Goal: Task Accomplishment & Management: Complete application form

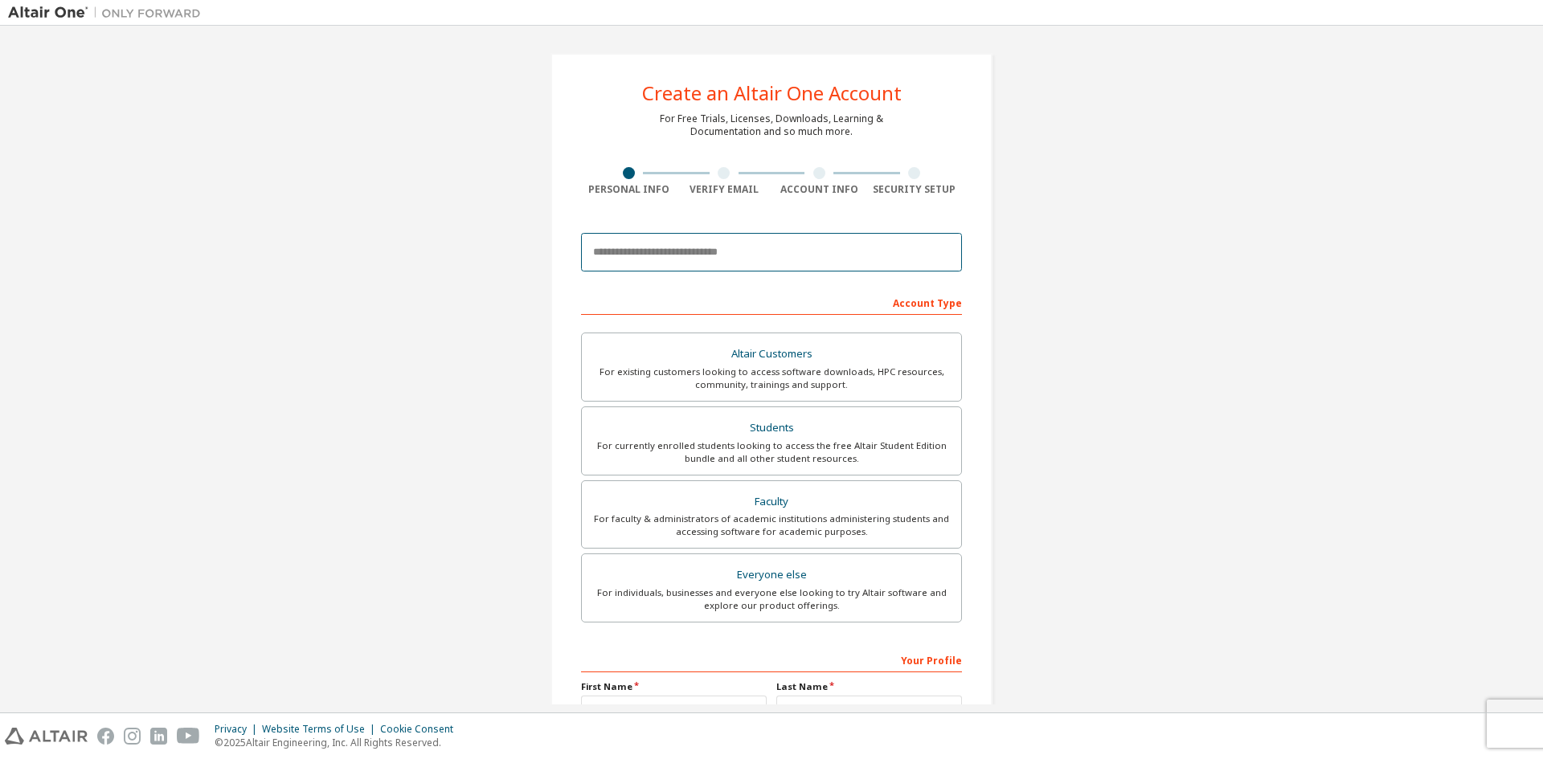
click at [721, 254] on input "email" at bounding box center [771, 252] width 381 height 39
type input "**********"
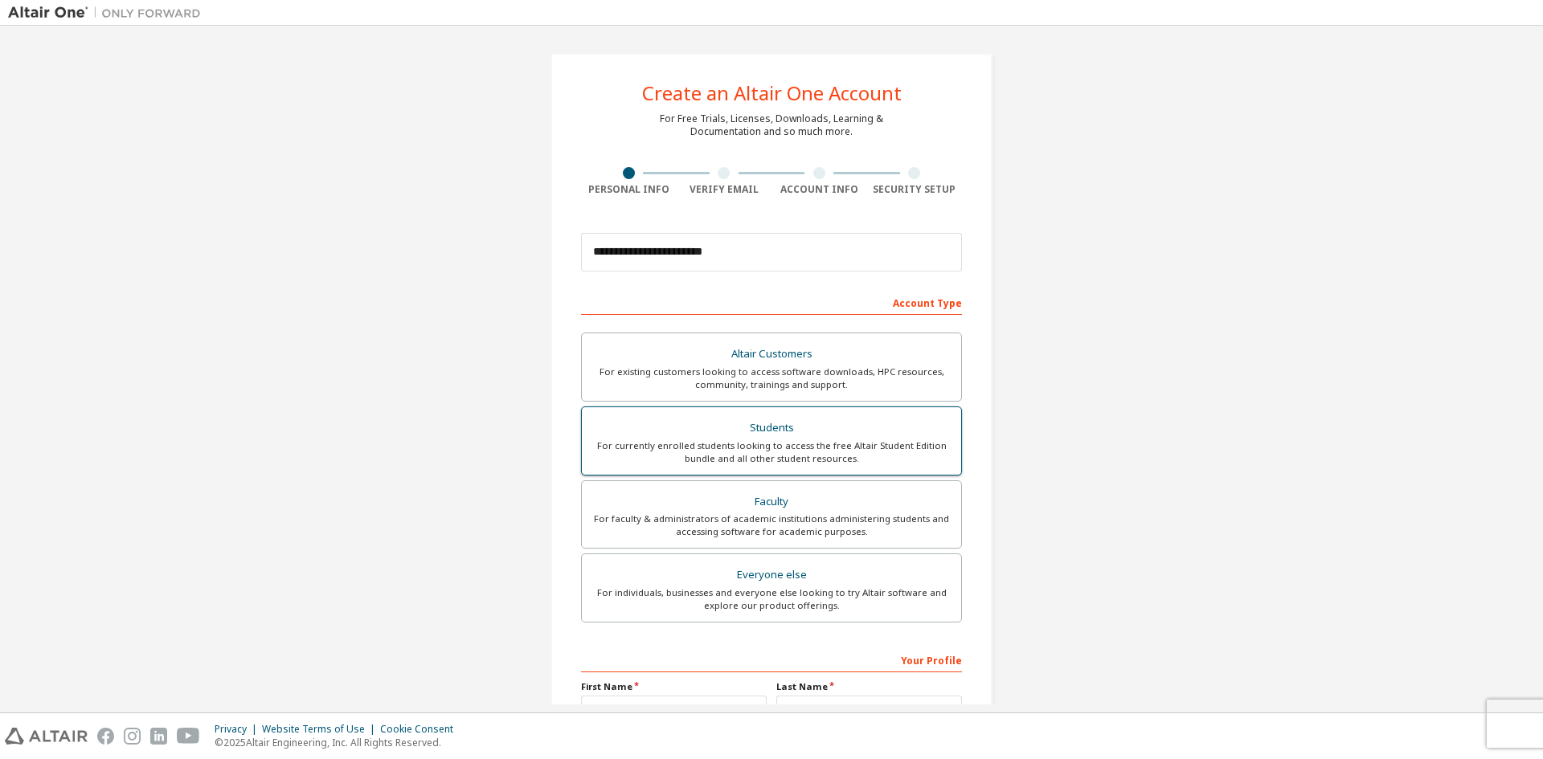
click at [766, 432] on div "Students" at bounding box center [771, 428] width 360 height 23
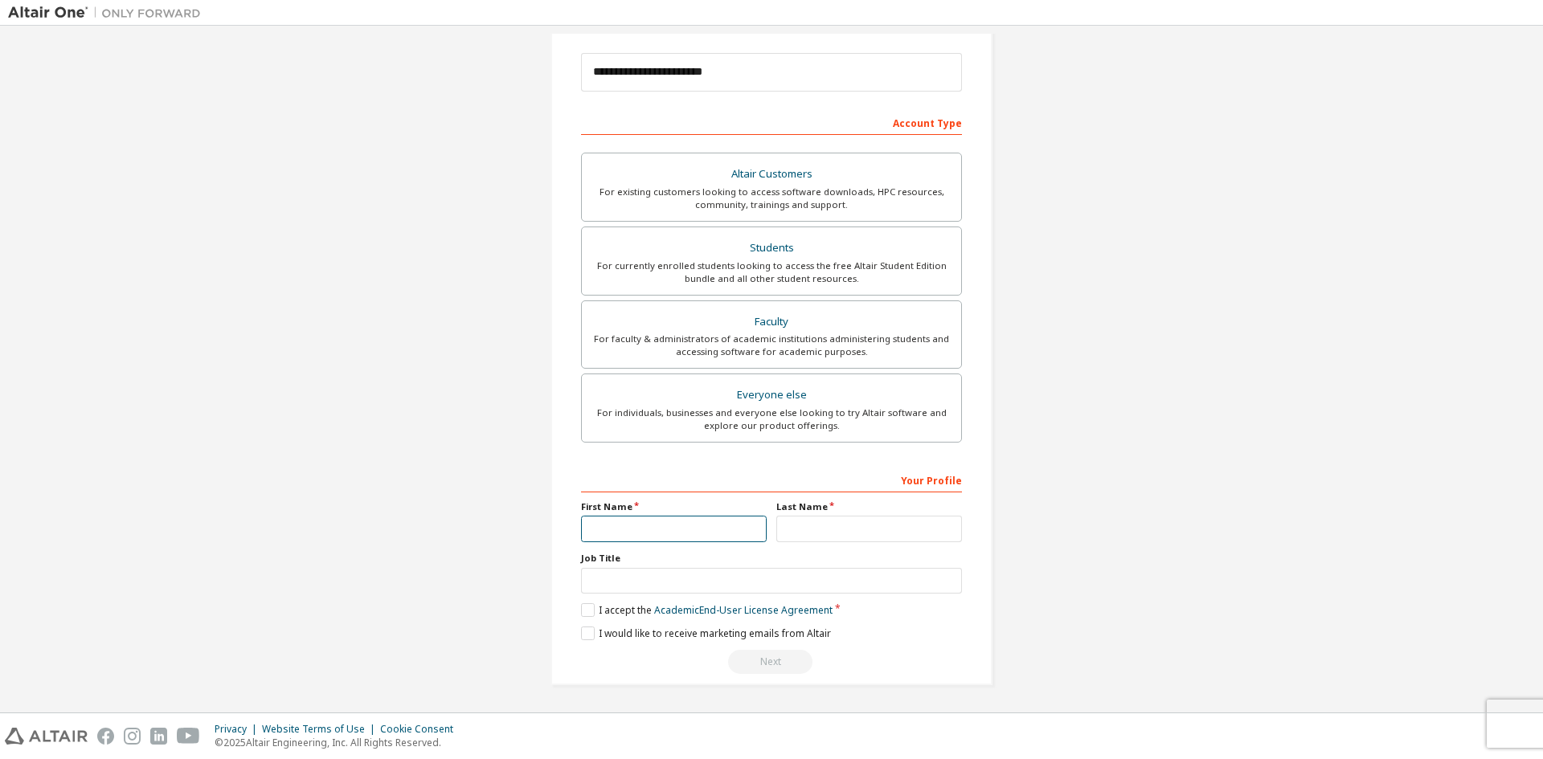
click at [744, 518] on input "text" at bounding box center [674, 529] width 186 height 27
type input "*"
type input "****"
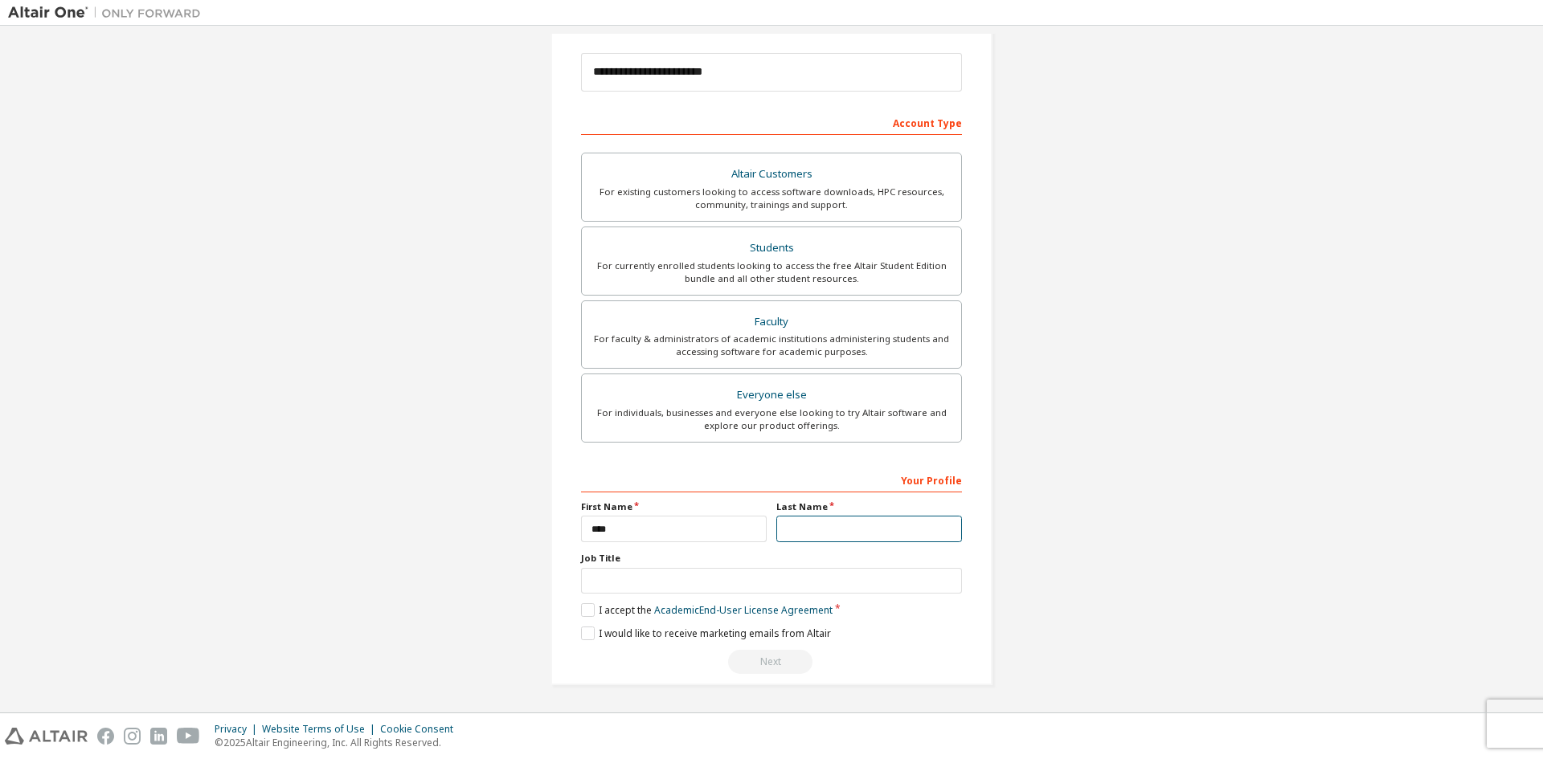
click at [902, 527] on input "text" at bounding box center [869, 529] width 186 height 27
type input "*****"
click at [831, 583] on input "text" at bounding box center [771, 581] width 381 height 27
click at [630, 502] on label "First Name" at bounding box center [674, 507] width 186 height 13
click at [644, 576] on input "text" at bounding box center [771, 581] width 381 height 27
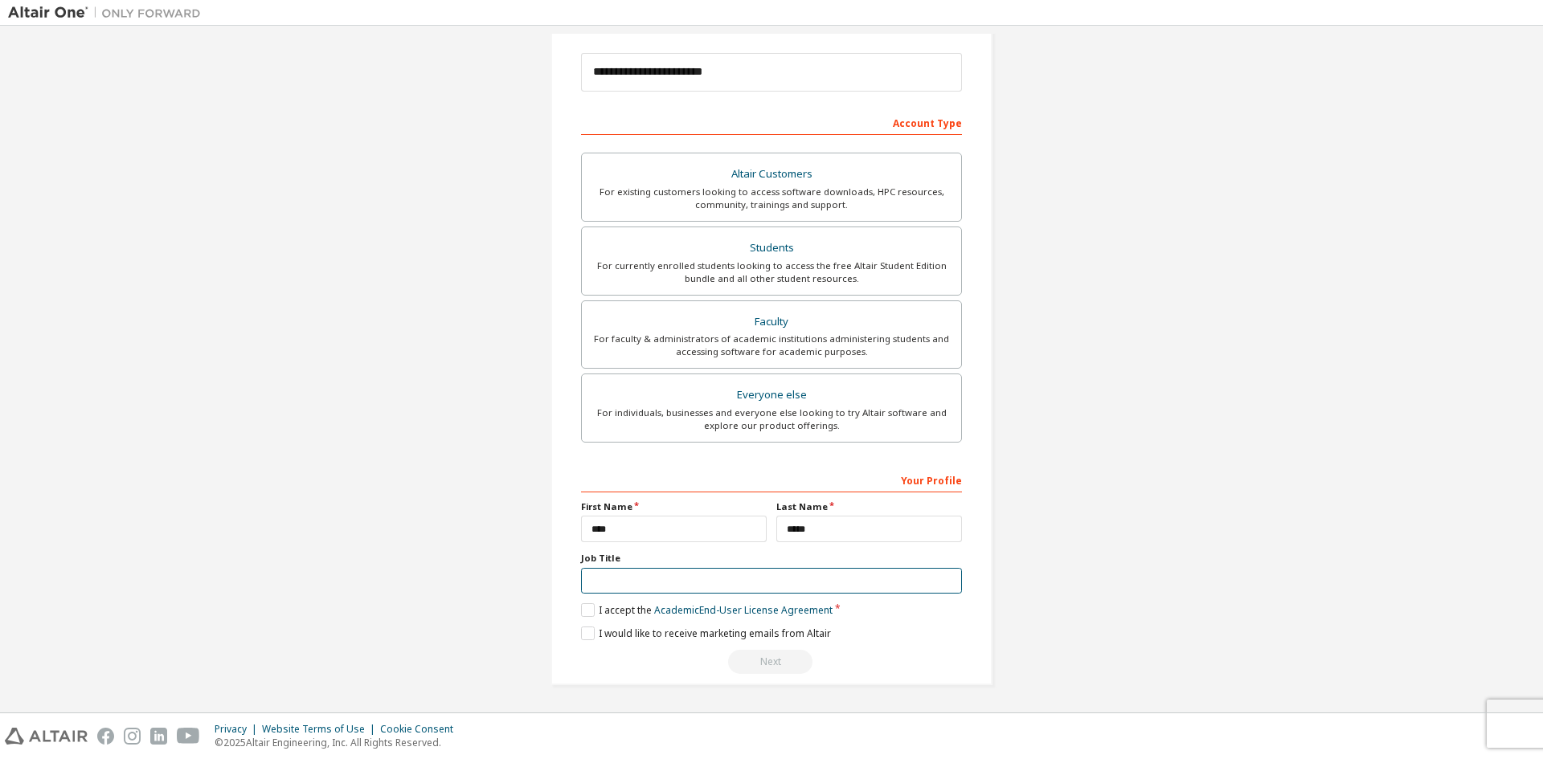
click at [664, 570] on input "text" at bounding box center [771, 581] width 381 height 27
click at [669, 608] on link "Academic End-User License Agreement" at bounding box center [743, 611] width 178 height 14
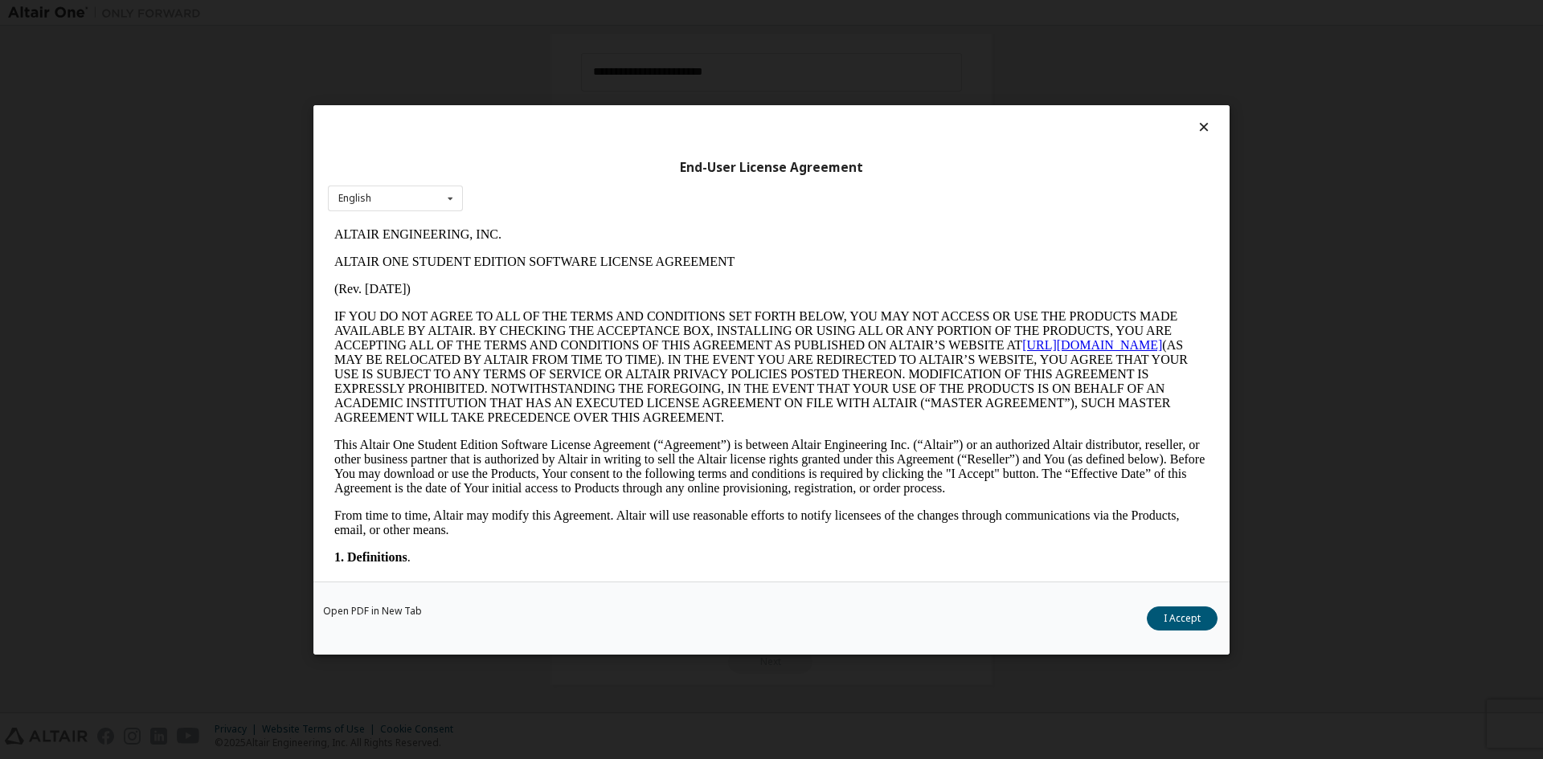
scroll to position [0, 0]
click at [1205, 121] on icon at bounding box center [1204, 127] width 17 height 14
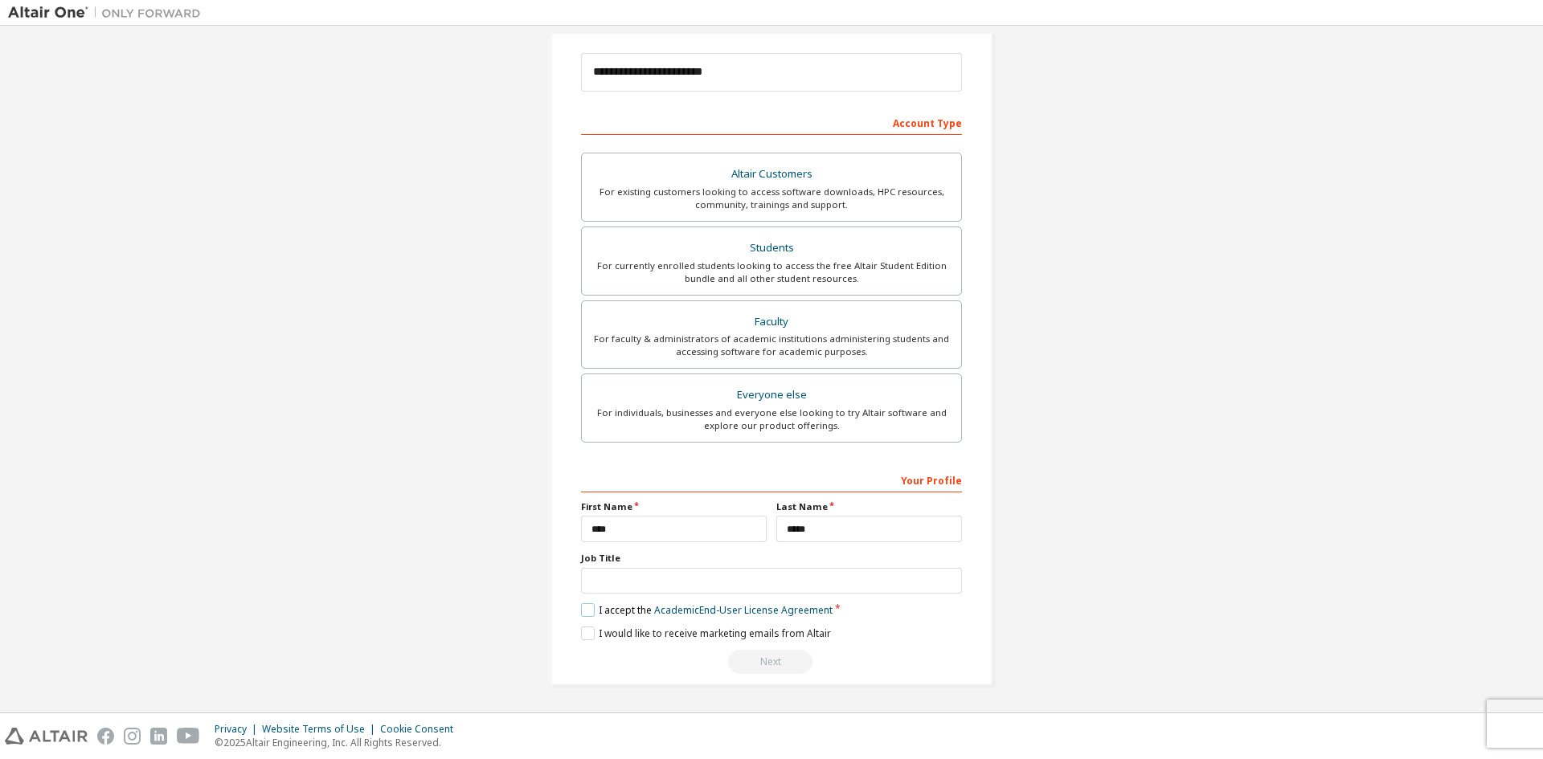
click at [595, 612] on label "I accept the Academic End-User License Agreement" at bounding box center [707, 611] width 252 height 14
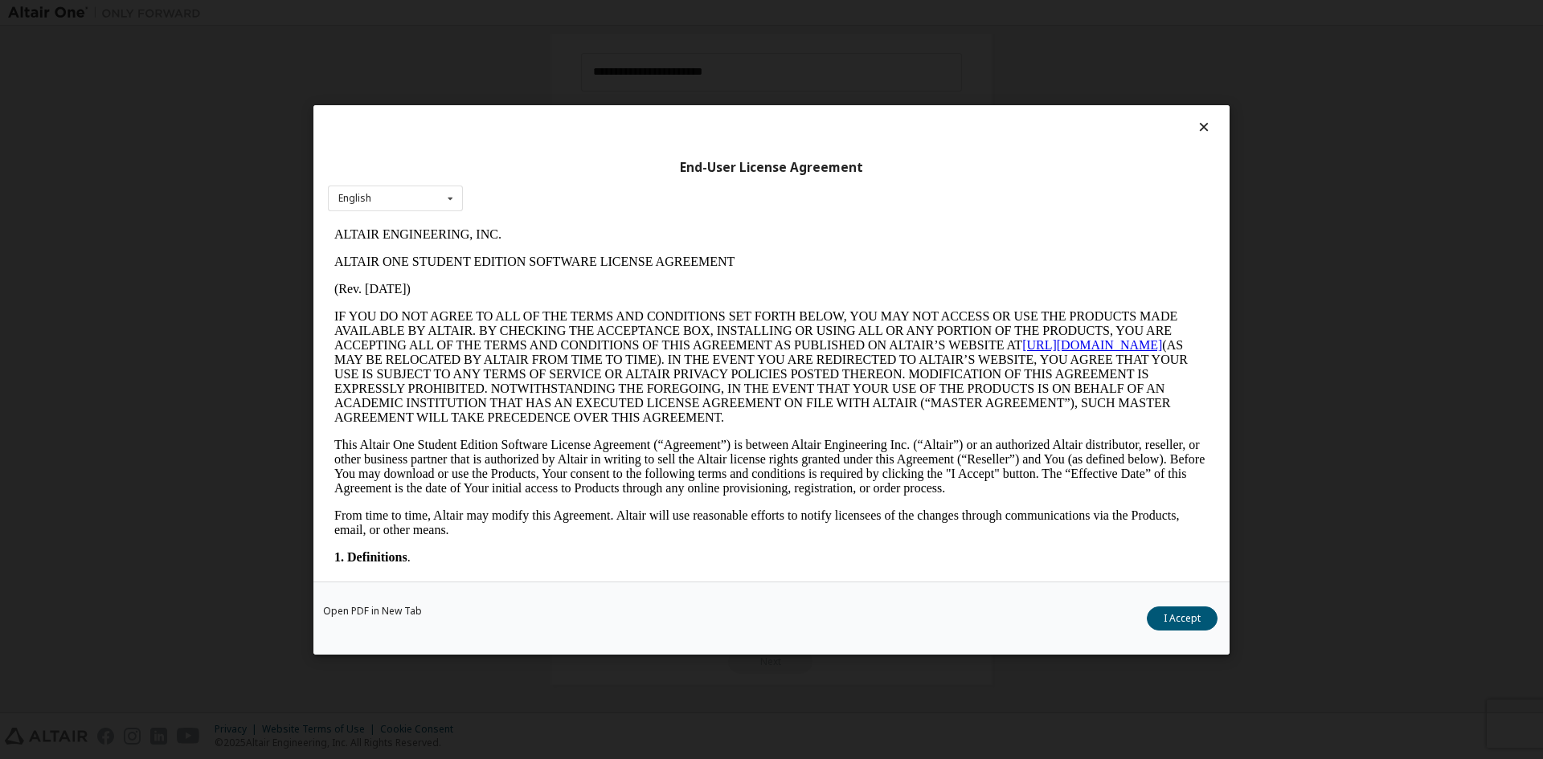
click at [1208, 128] on icon at bounding box center [1204, 127] width 17 height 14
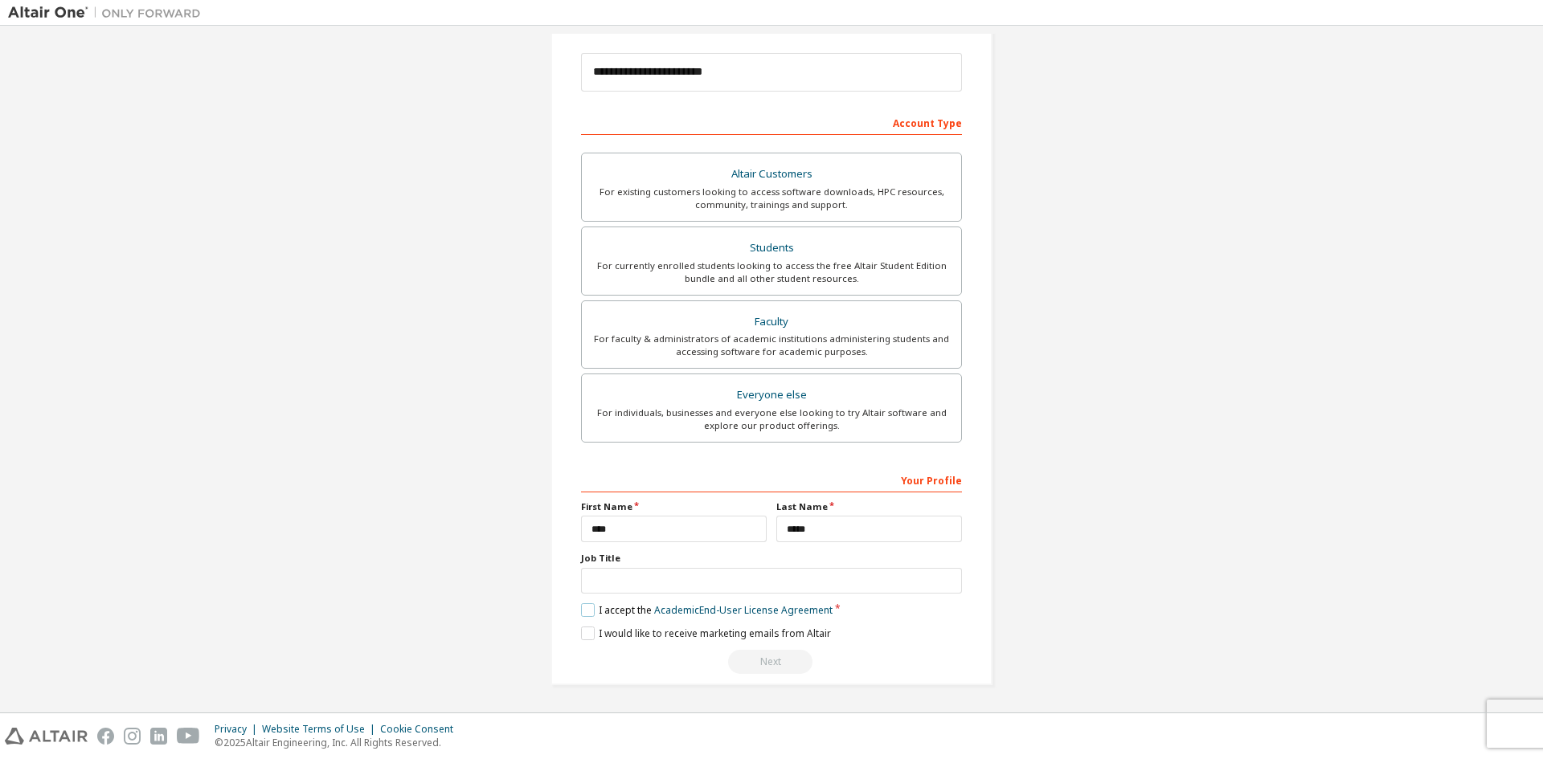
click at [582, 612] on label "I accept the Academic End-User License Agreement" at bounding box center [707, 611] width 252 height 14
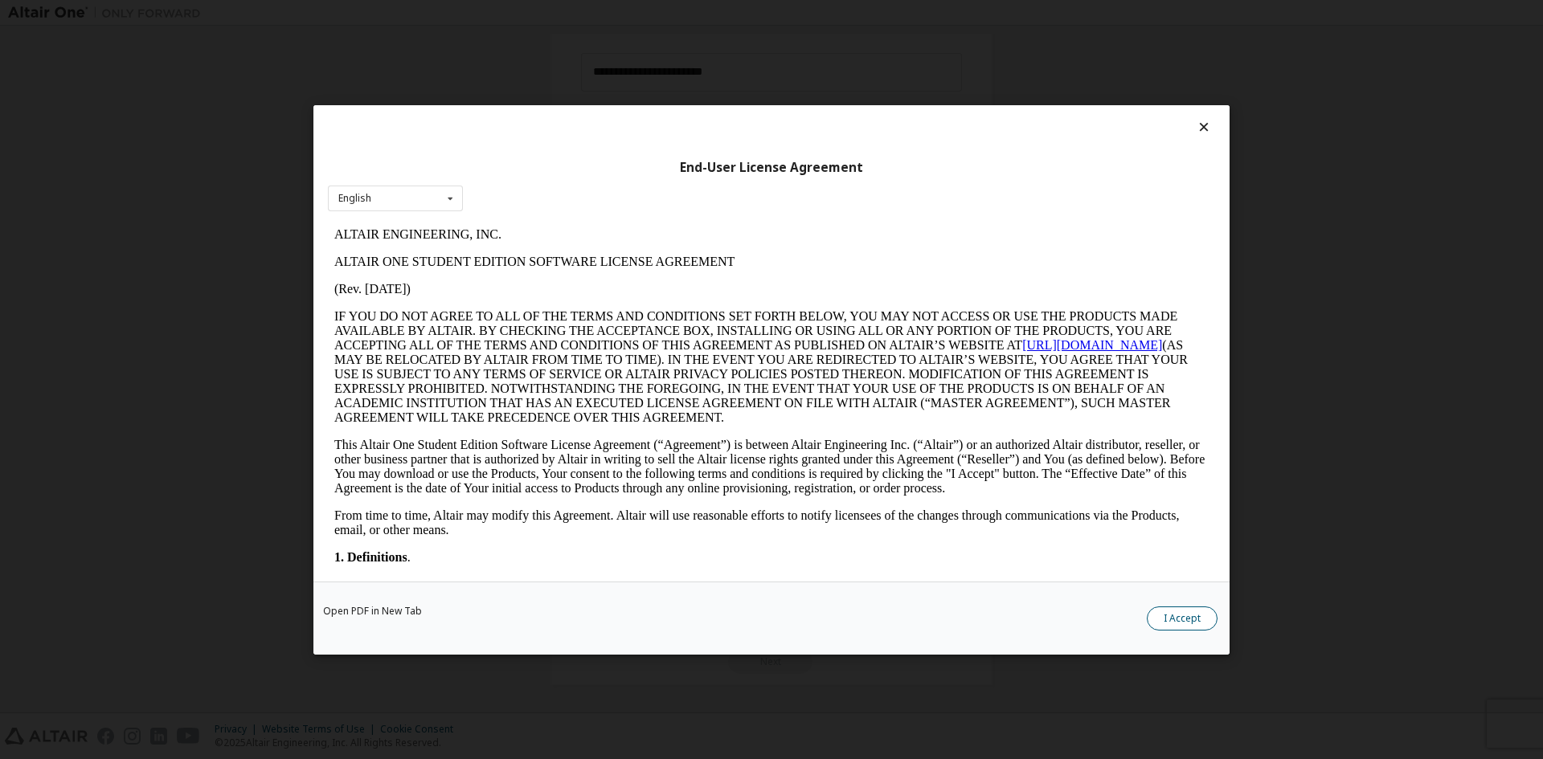
click at [1213, 617] on button "I Accept" at bounding box center [1182, 618] width 71 height 24
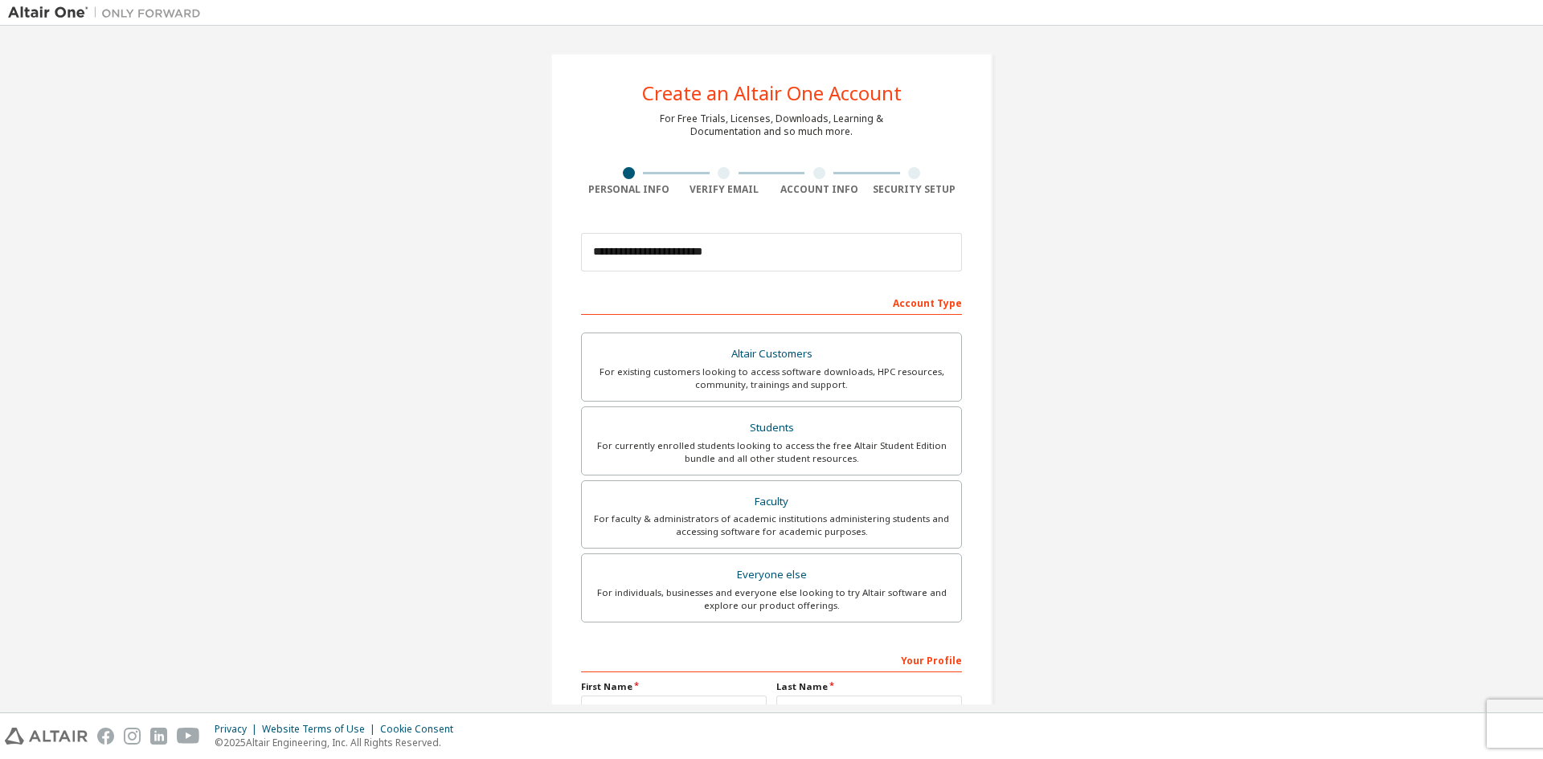
scroll to position [161, 0]
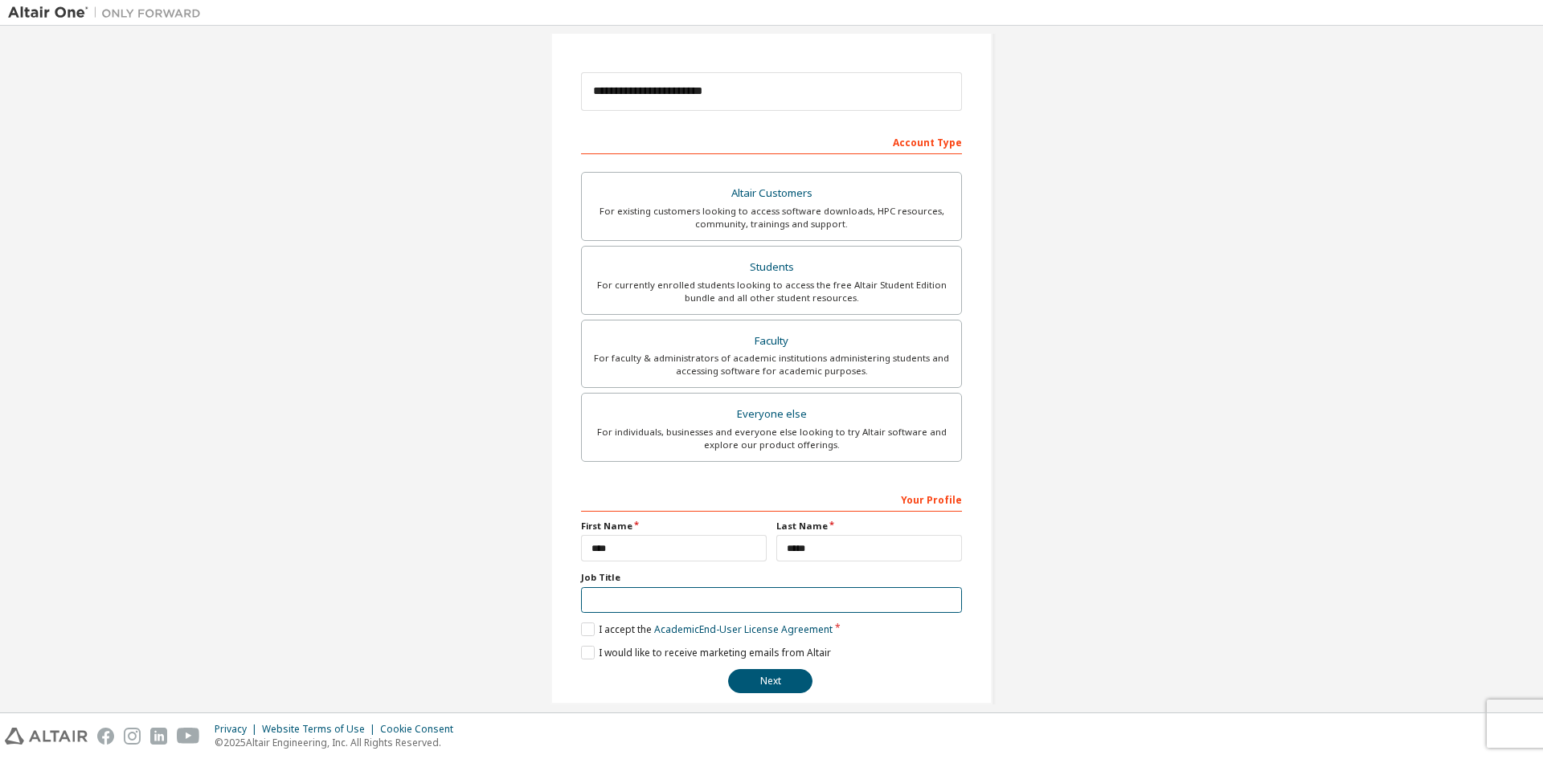
click at [793, 595] on input "text" at bounding box center [771, 600] width 381 height 27
type input "*"
type input "*******"
click at [790, 675] on button "Next" at bounding box center [770, 681] width 84 height 24
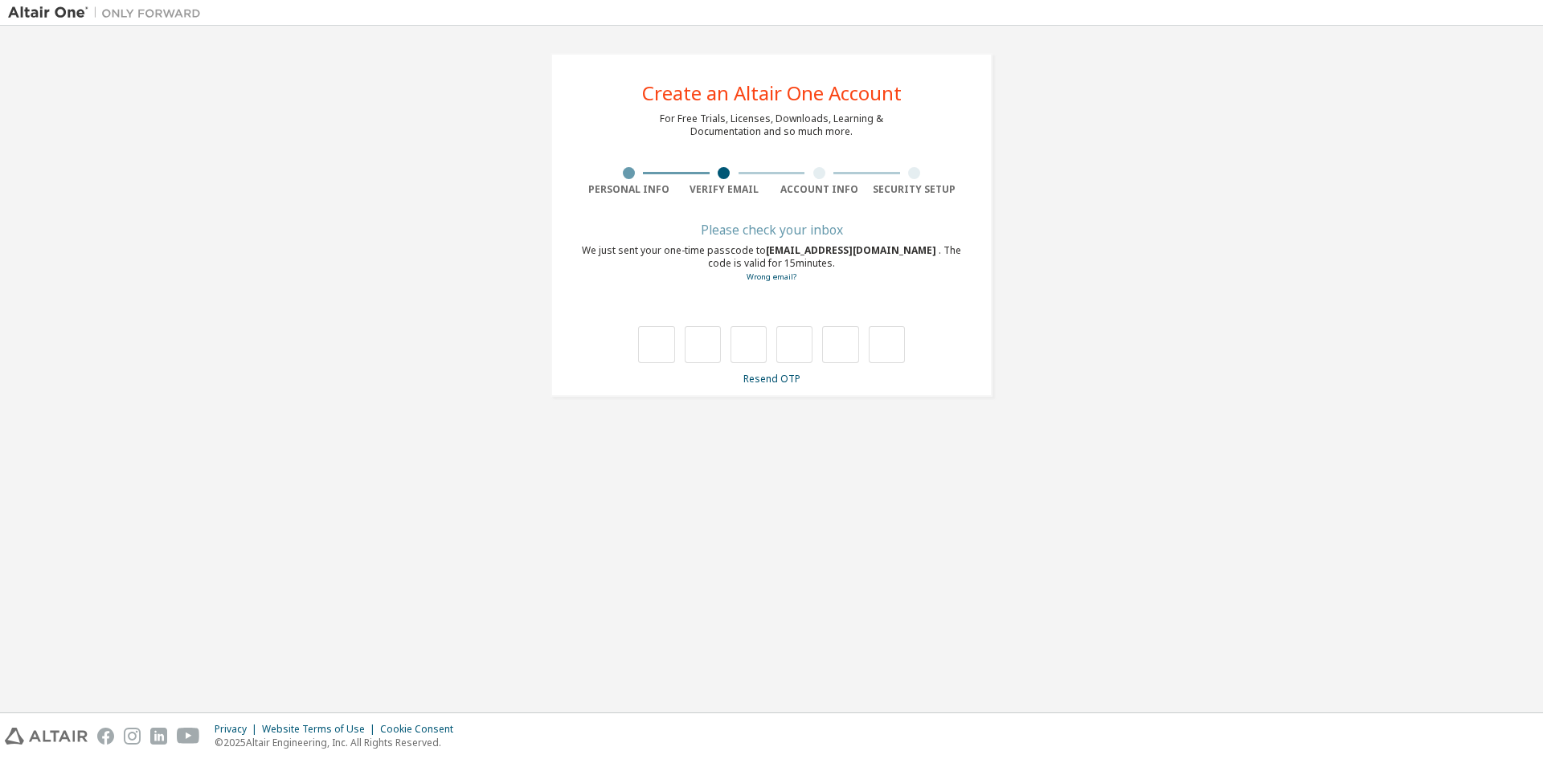
scroll to position [0, 0]
type input "*"
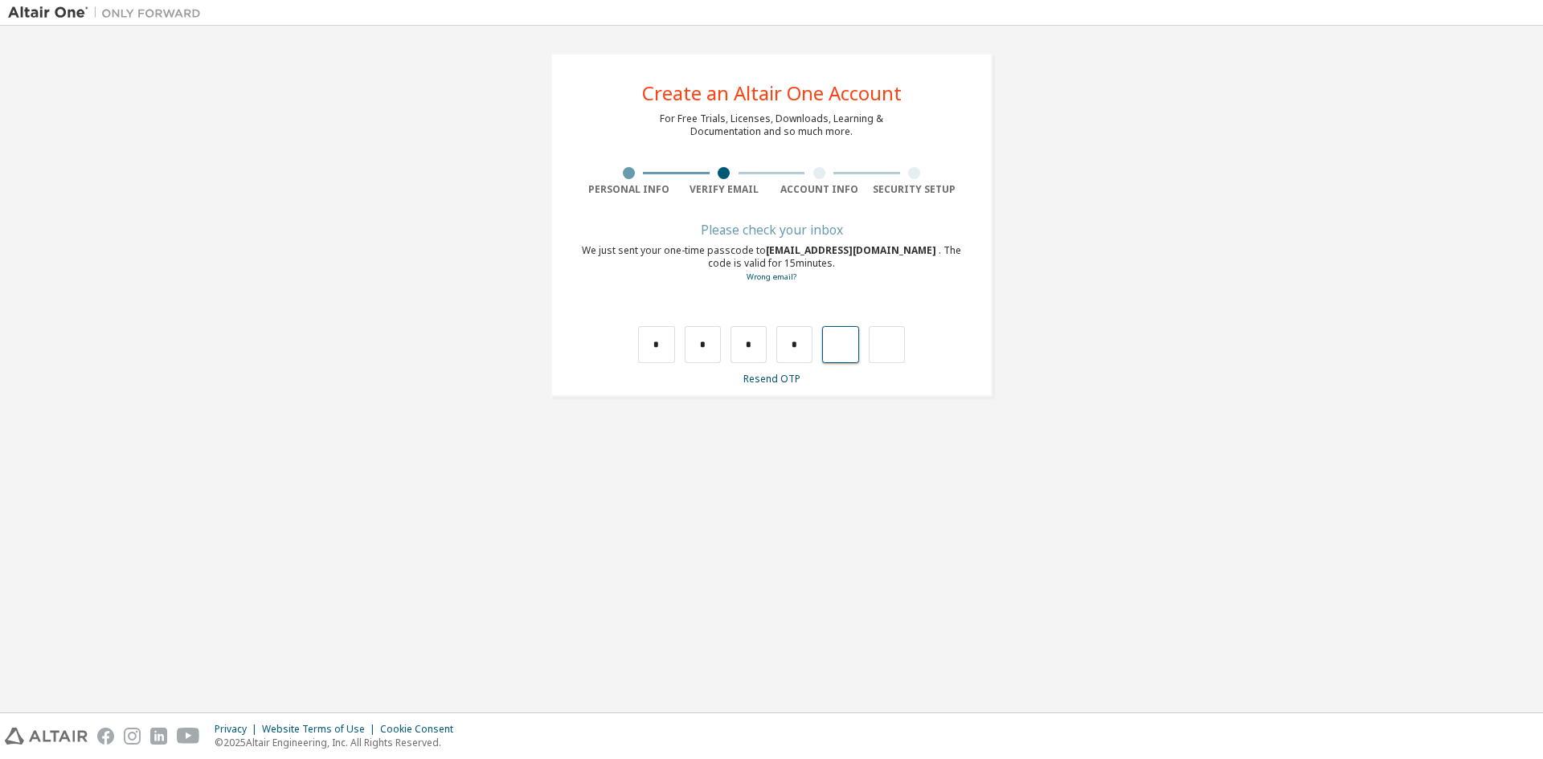
type input "*"
